Goal: Information Seeking & Learning: Compare options

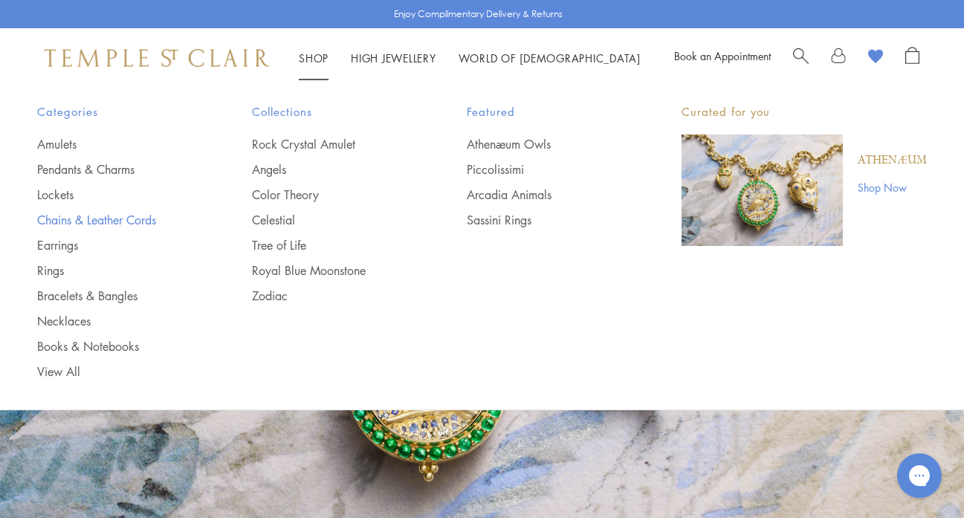
click at [91, 217] on link "Chains & Leather Cords" at bounding box center [114, 220] width 155 height 16
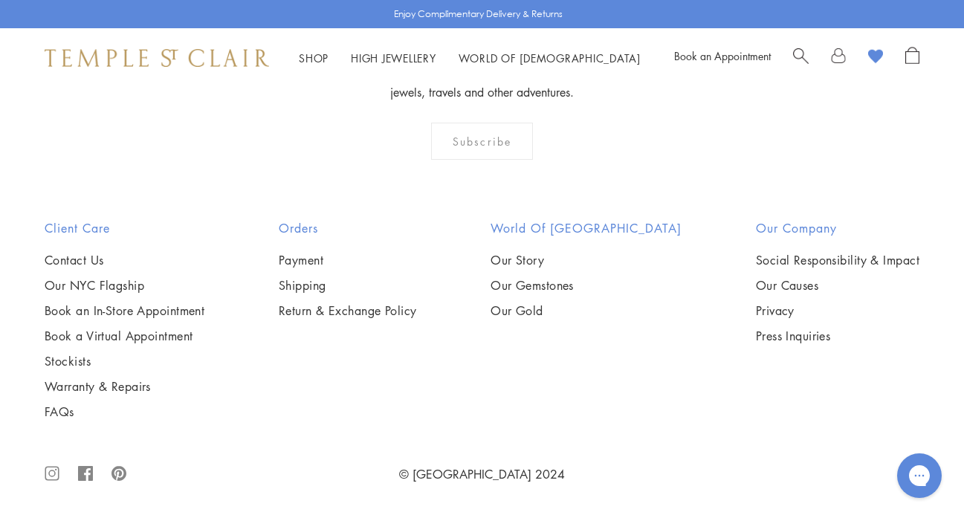
scroll to position [1668, 0]
click at [0, 0] on img at bounding box center [0, 0] width 0 height 0
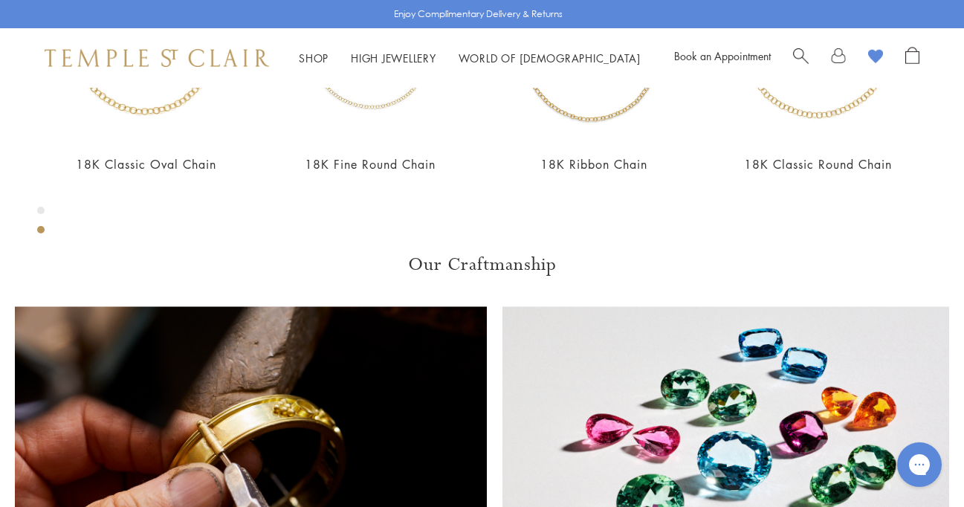
scroll to position [698, 0]
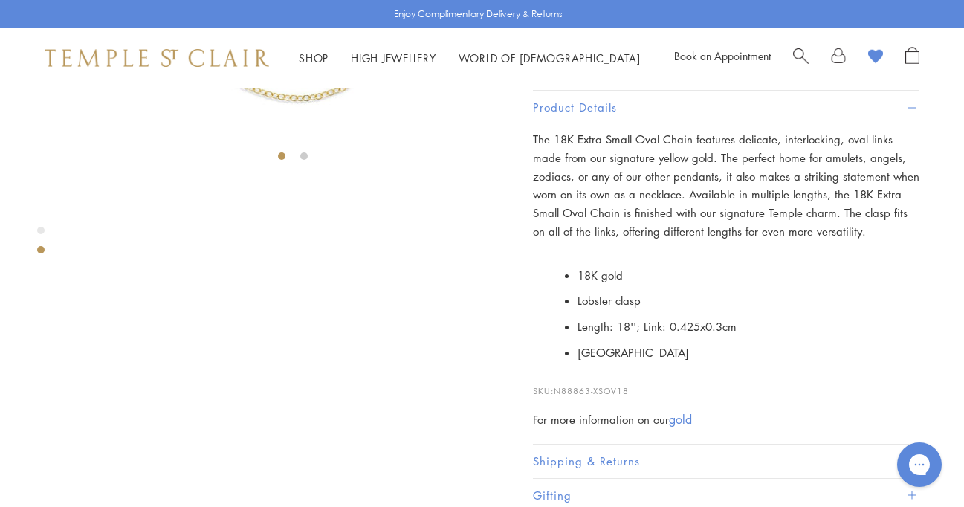
scroll to position [347, 0]
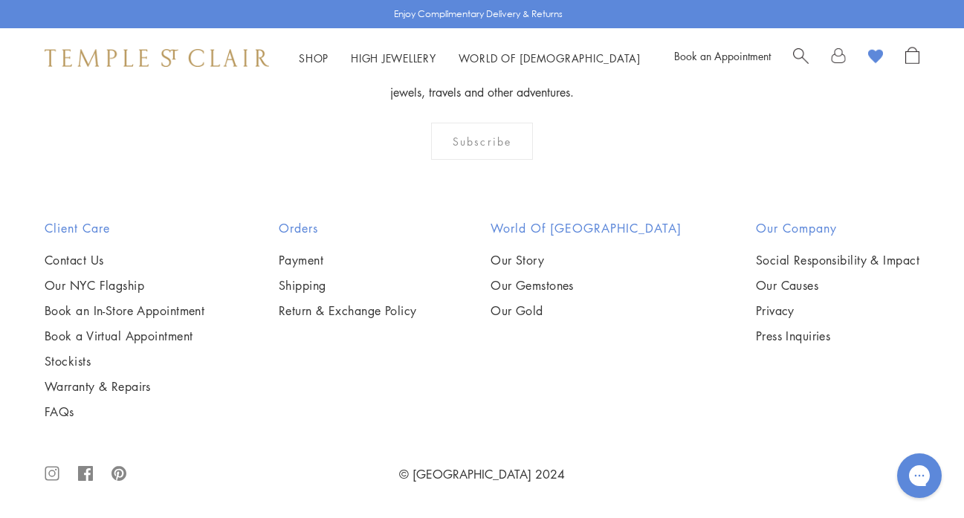
click at [0, 0] on img at bounding box center [0, 0] width 0 height 0
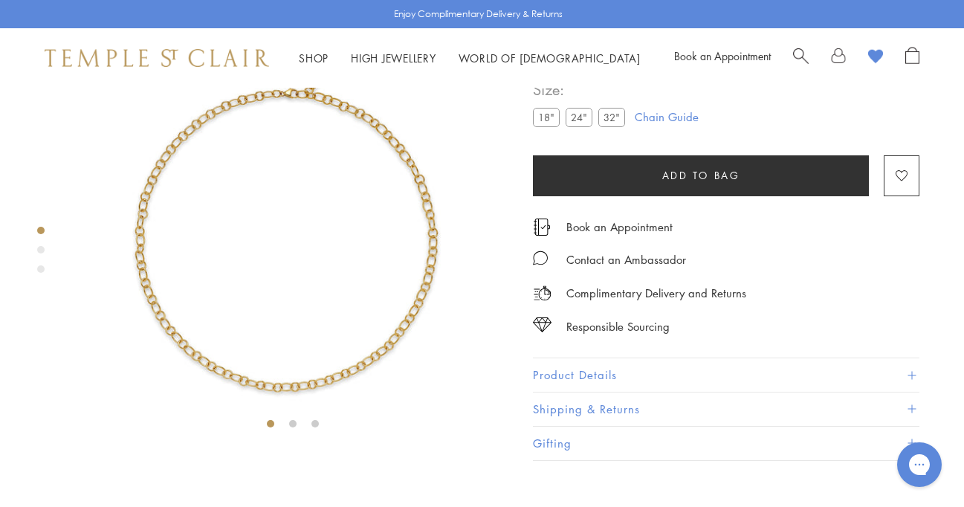
click at [430, 254] on img at bounding box center [292, 218] width 436 height 436
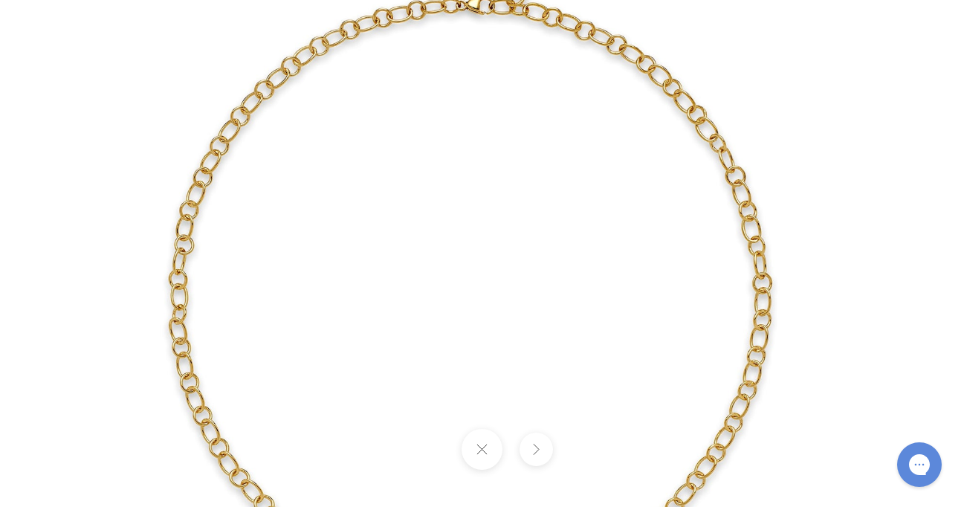
click at [716, 173] on img at bounding box center [483, 254] width 870 height 870
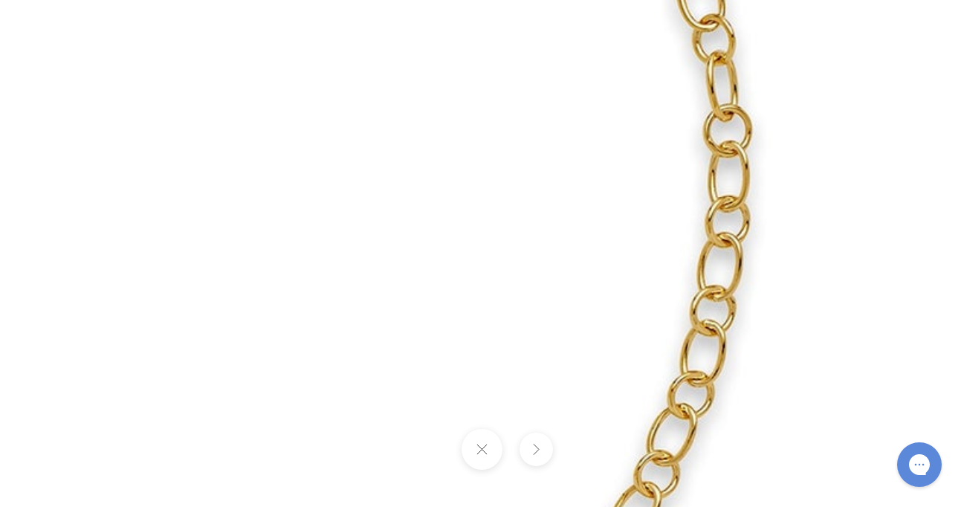
drag, startPoint x: 526, startPoint y: 188, endPoint x: 424, endPoint y: -112, distance: 317.4
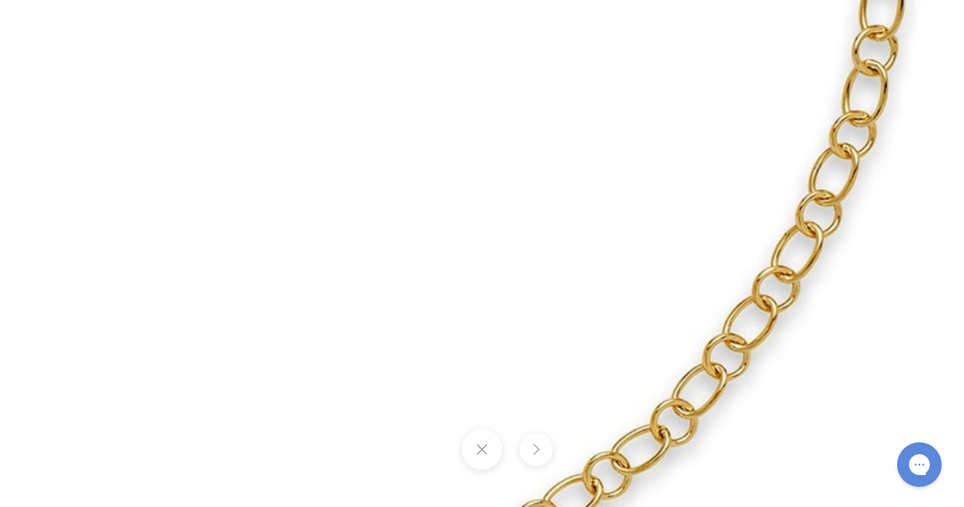
drag, startPoint x: 532, startPoint y: 354, endPoint x: 715, endPoint y: 84, distance: 326.0
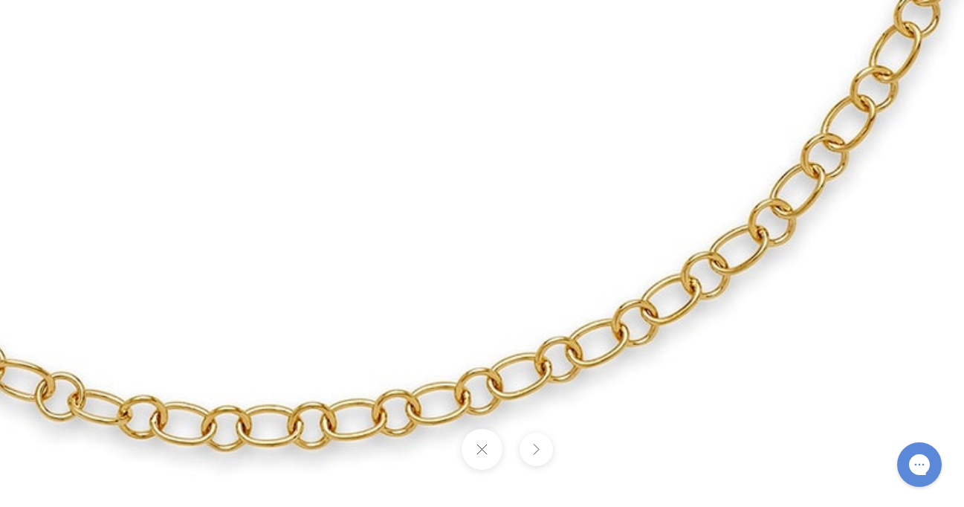
drag, startPoint x: 482, startPoint y: 429, endPoint x: 607, endPoint y: 215, distance: 247.9
click at [607, 215] on div at bounding box center [482, 253] width 964 height 507
click at [483, 446] on button at bounding box center [482, 449] width 41 height 41
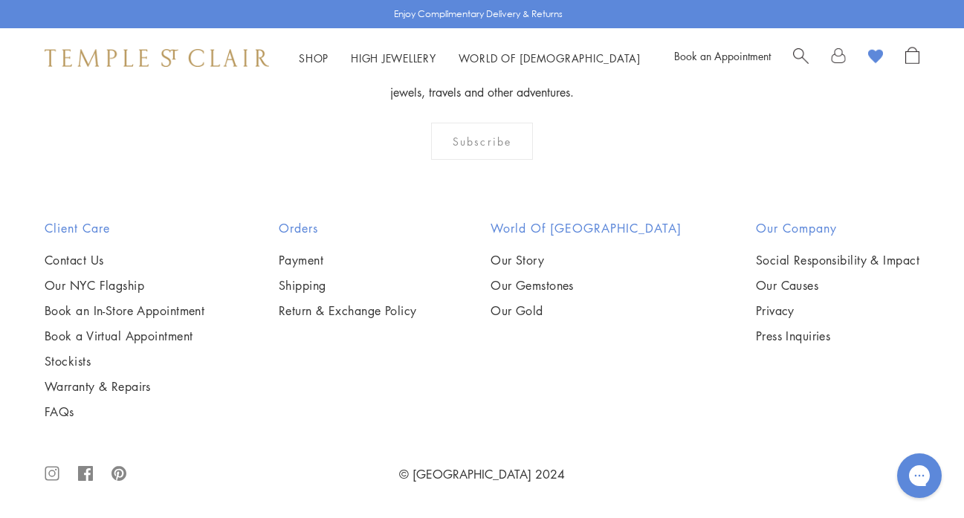
scroll to position [1671, 0]
click at [0, 0] on img at bounding box center [0, 0] width 0 height 0
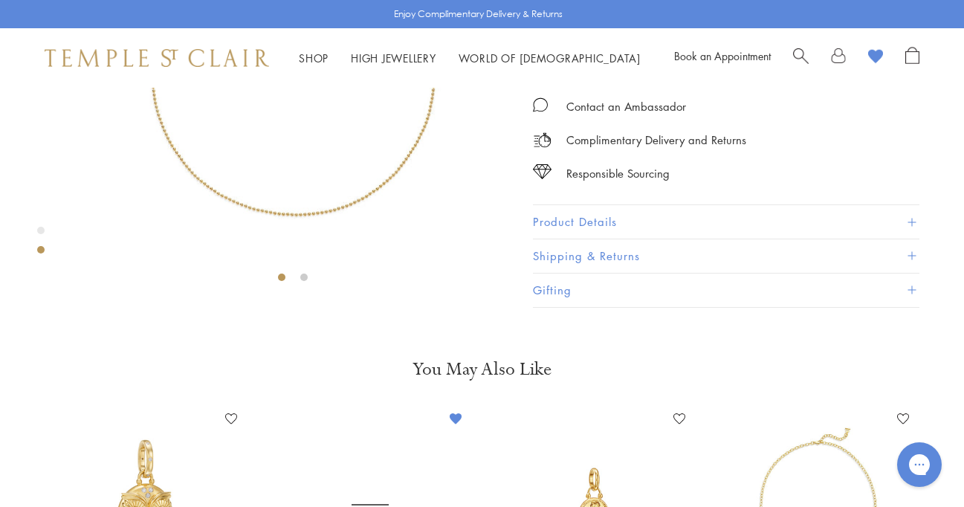
scroll to position [312, 0]
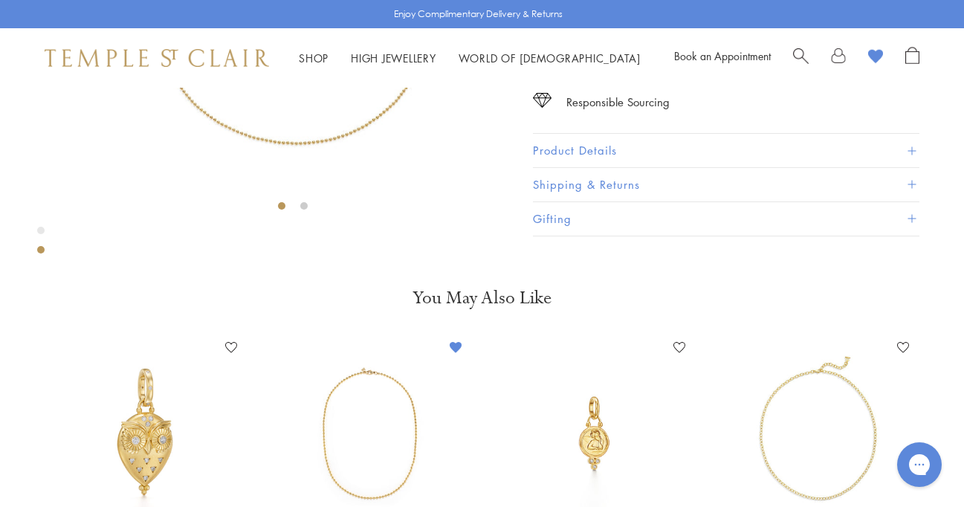
click at [700, 167] on button "Product Details" at bounding box center [726, 150] width 387 height 33
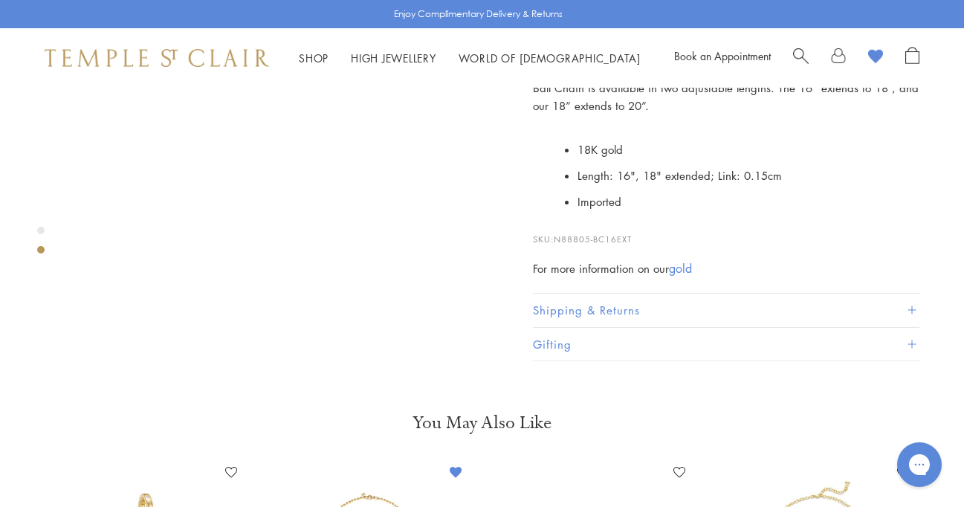
scroll to position [461, 0]
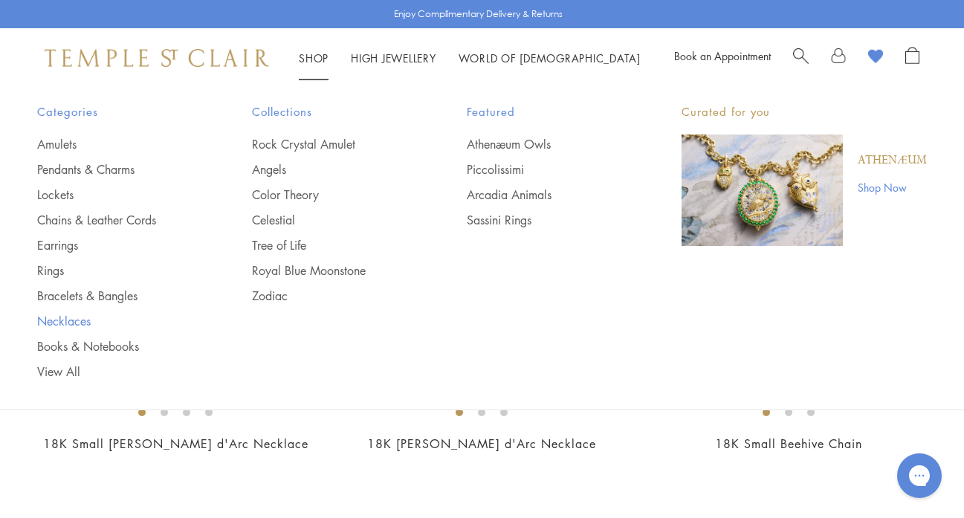
click at [53, 314] on link "Necklaces" at bounding box center [114, 321] width 155 height 16
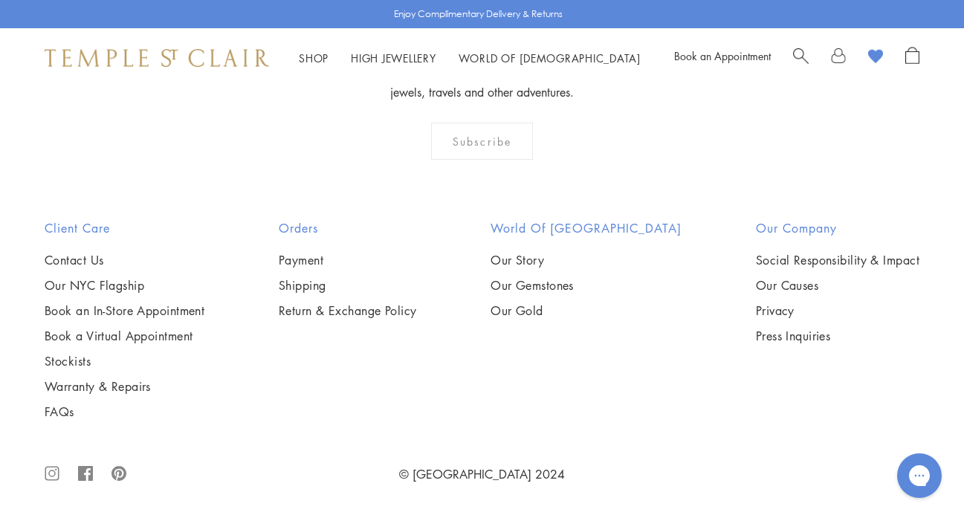
scroll to position [4916, 0]
